Goal: Information Seeking & Learning: Learn about a topic

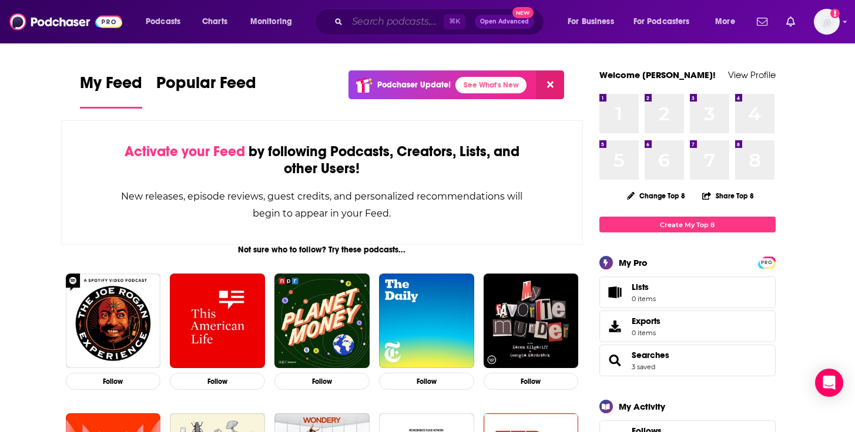
click at [409, 22] on input "Search podcasts, credits, & more..." at bounding box center [395, 21] width 96 height 19
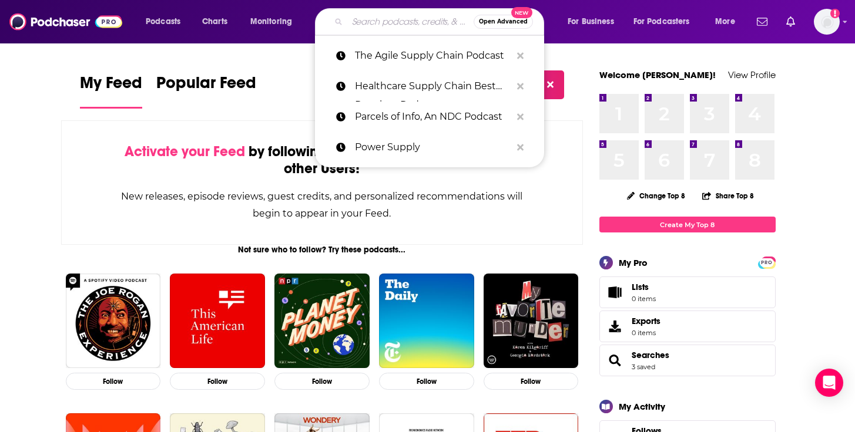
paste input "Venture Vault"
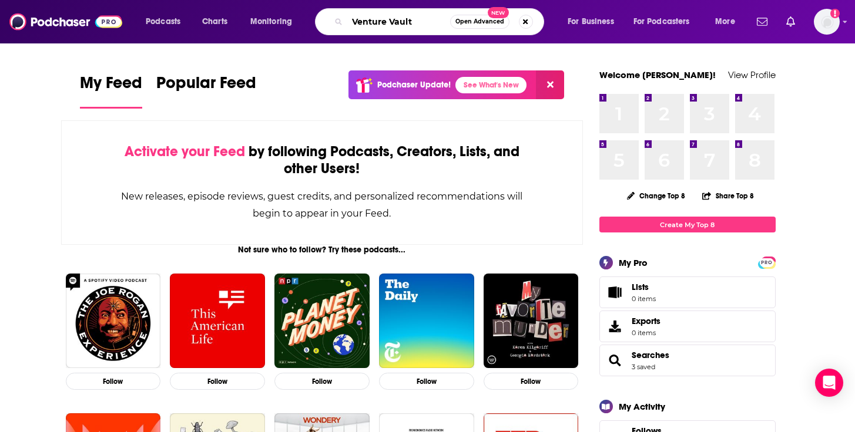
type input "Venture Vault"
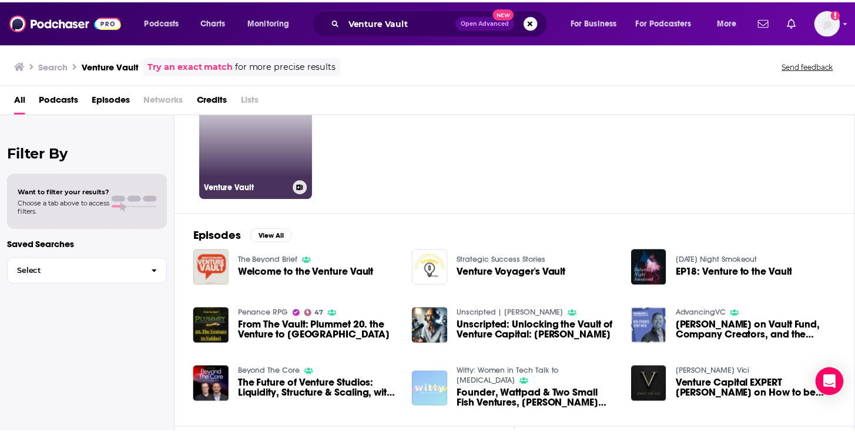
scroll to position [65, 0]
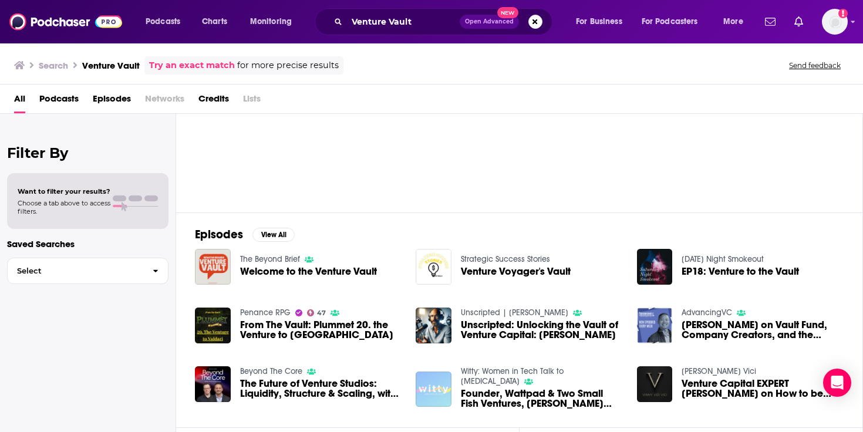
click at [281, 271] on span "Welcome to the Venture Vault" at bounding box center [308, 272] width 137 height 10
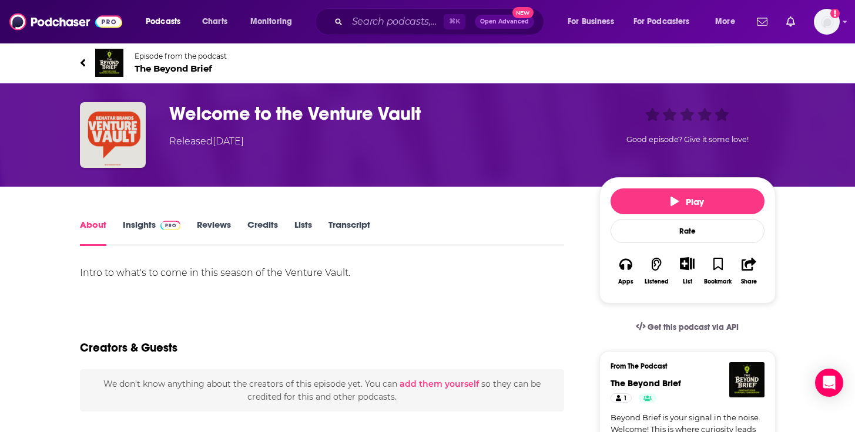
click at [136, 227] on link "Insights" at bounding box center [152, 232] width 58 height 27
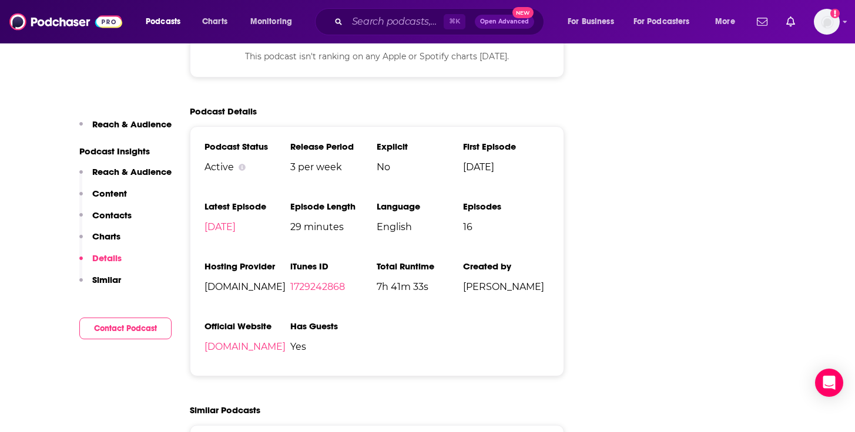
scroll to position [1133, 0]
